Goal: Browse casually

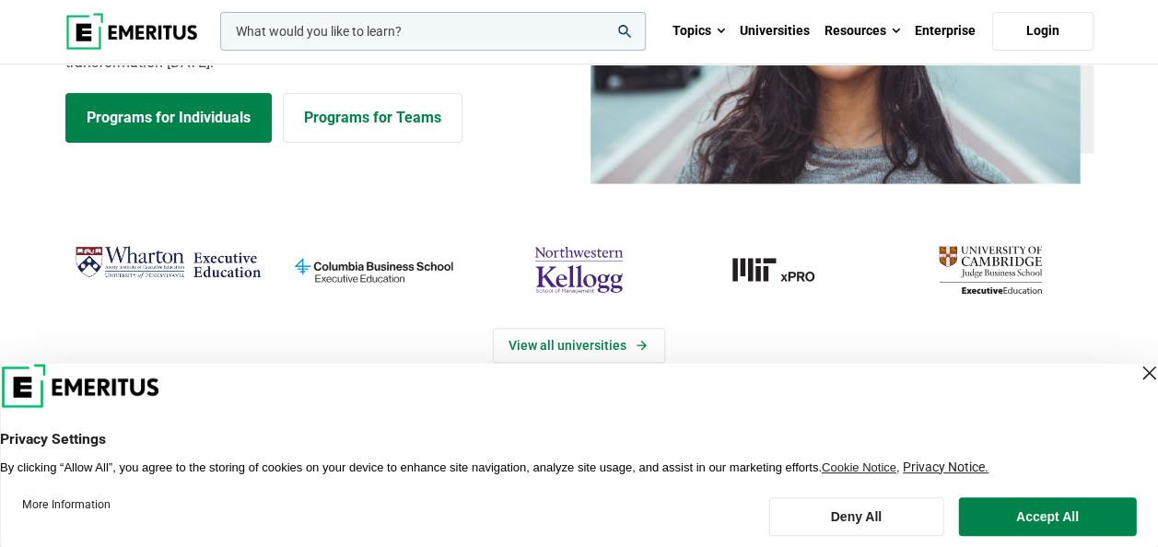
scroll to position [184, 0]
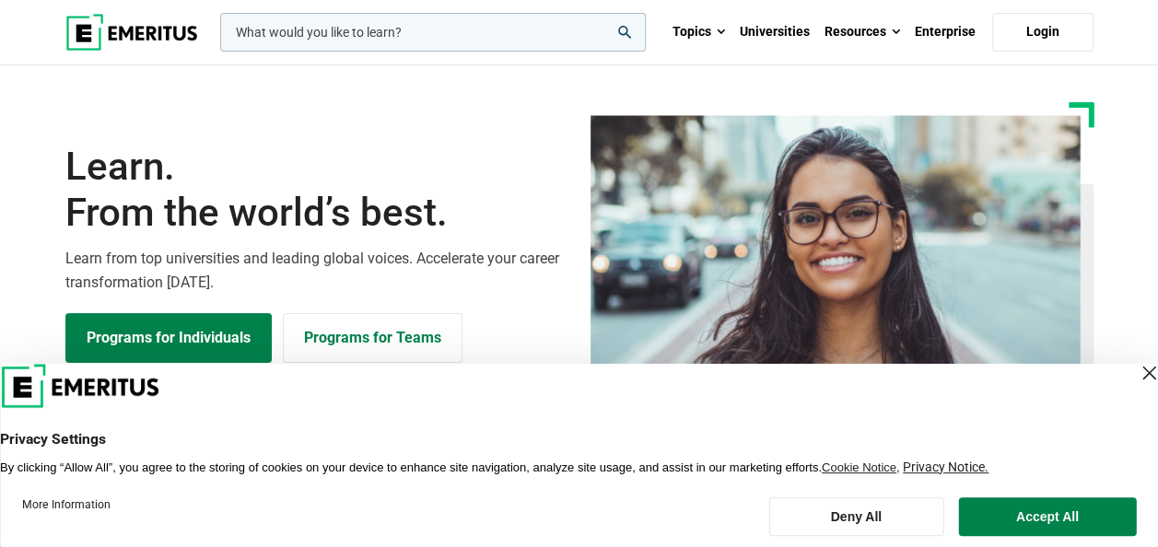
click at [1136, 372] on div "Close Layer" at bounding box center [1149, 373] width 26 height 26
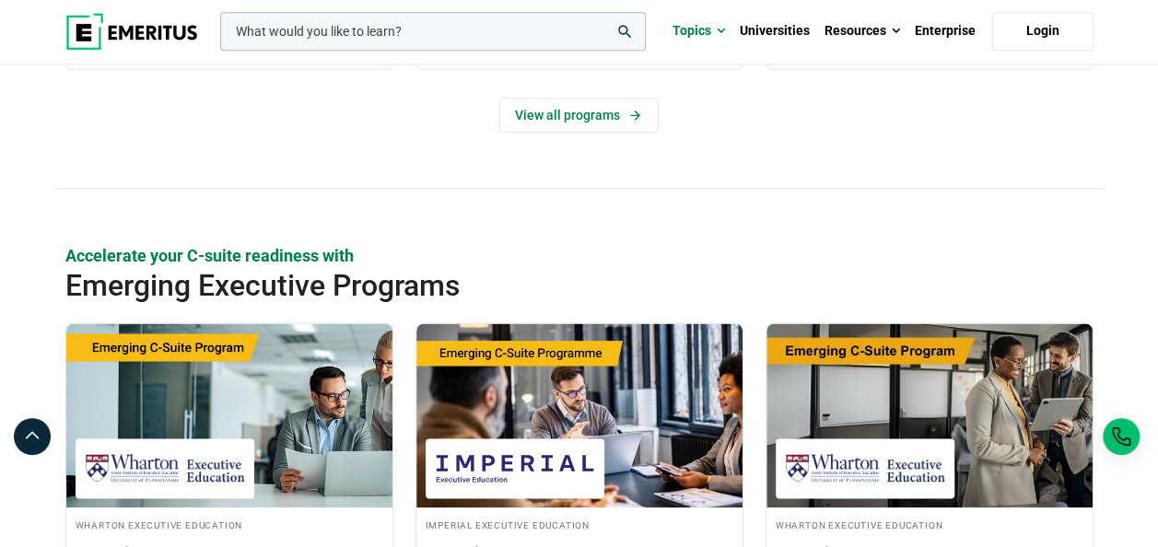
scroll to position [921, 0]
